Goal: Check status: Check status

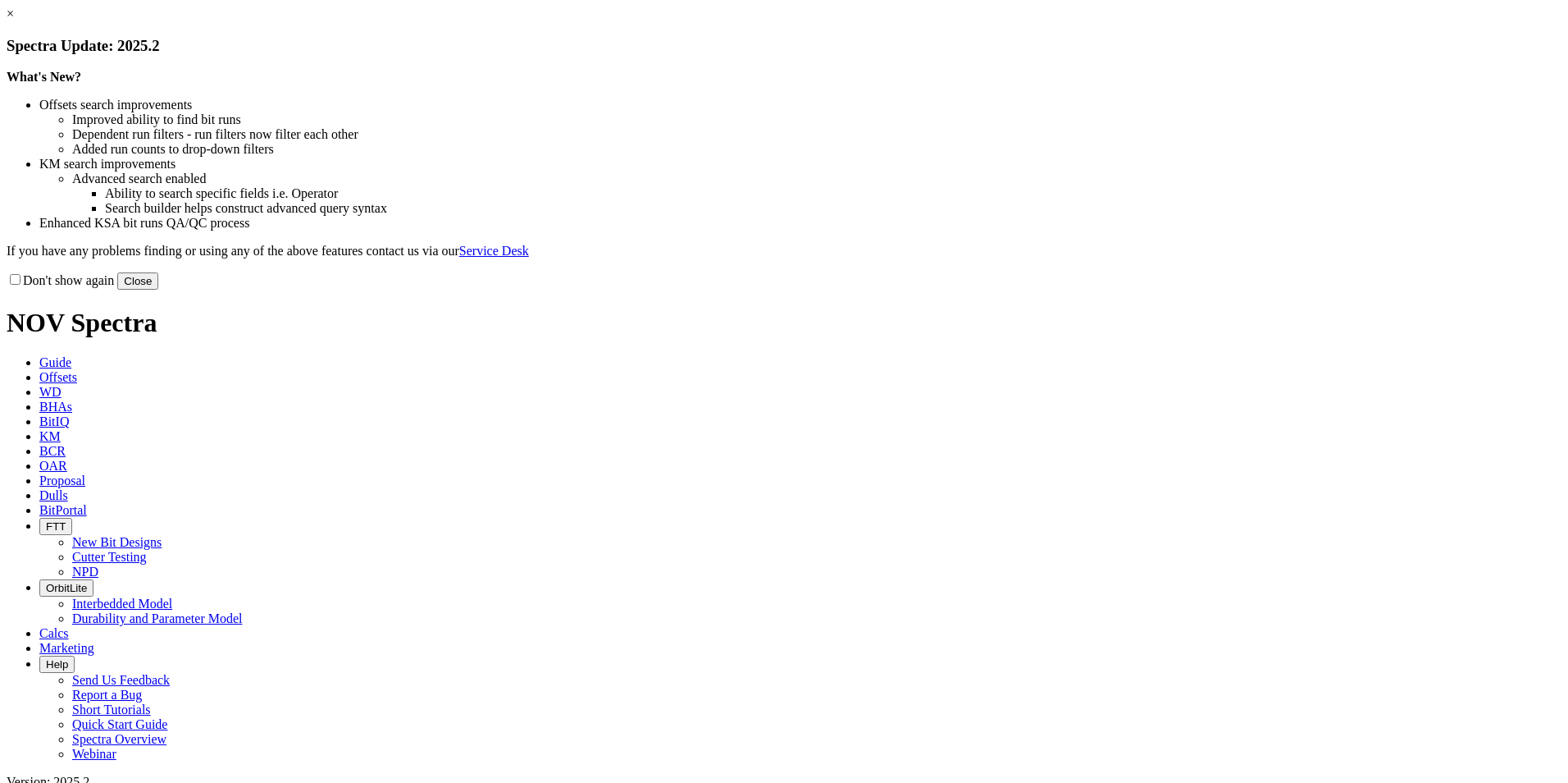
select select "Cutter"
click at [159, 290] on button "Close" at bounding box center [138, 280] width 41 height 17
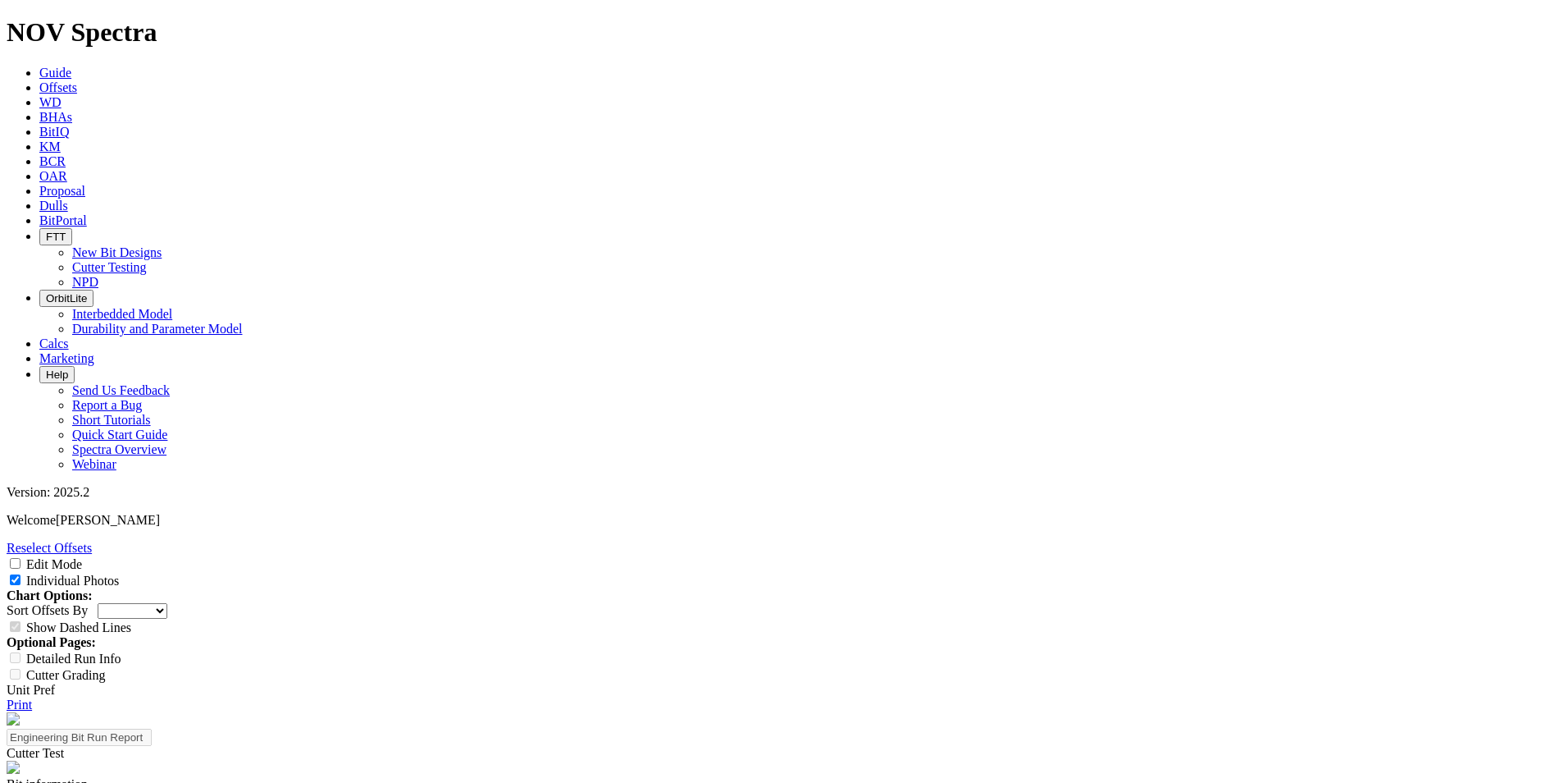
scroll to position [820, 0]
select select "Cutter"
